Goal: Task Accomplishment & Management: Use online tool/utility

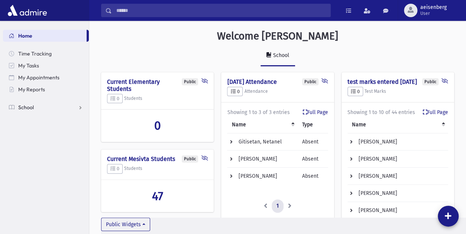
scroll to position [378, 377]
click at [30, 108] on span "School" at bounding box center [26, 107] width 16 height 7
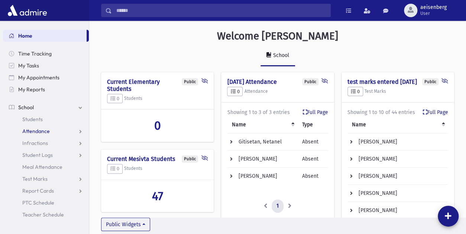
click at [38, 130] on span "Attendance" at bounding box center [36, 131] width 28 height 7
click at [37, 144] on span "Entry" at bounding box center [34, 142] width 13 height 7
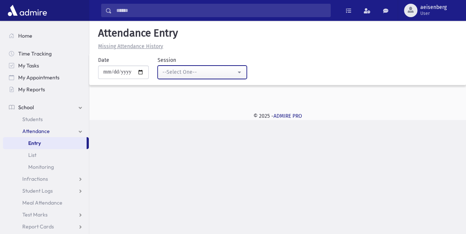
click at [240, 70] on button "--Select One--" at bounding box center [202, 71] width 89 height 13
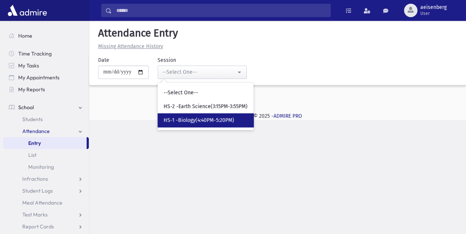
click at [194, 121] on span "HS-1 -Biology(4:40PM-5:20PM)" at bounding box center [199, 119] width 71 height 7
select select "****"
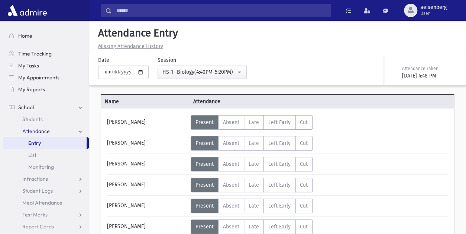
click at [379, 136] on div "Status Unexcused Admin: Present P Absent A L" at bounding box center [319, 143] width 257 height 15
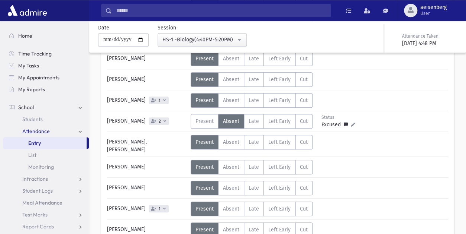
scroll to position [208, 0]
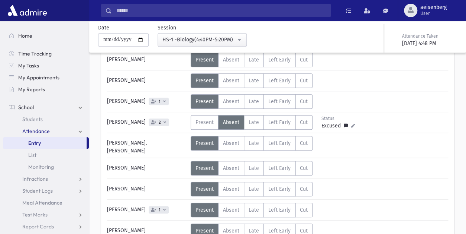
click at [461, 121] on div "Name Attendance Akerman, Yitzchak Status Unexcused Admin: Present P A" at bounding box center [277, 150] width 377 height 532
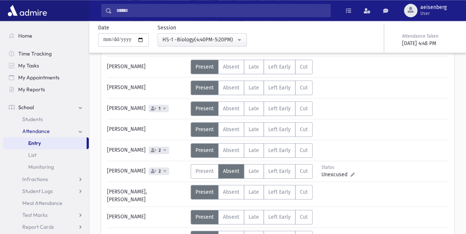
scroll to position [310, 0]
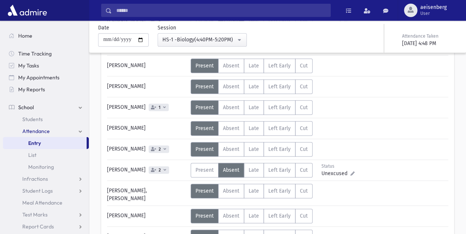
click at [439, 90] on div "Akerman, Yitzchak Status Unexcused Admin: Present P Absent A Late L Left Early C" at bounding box center [277, 47] width 341 height 484
